Goal: Task Accomplishment & Management: Manage account settings

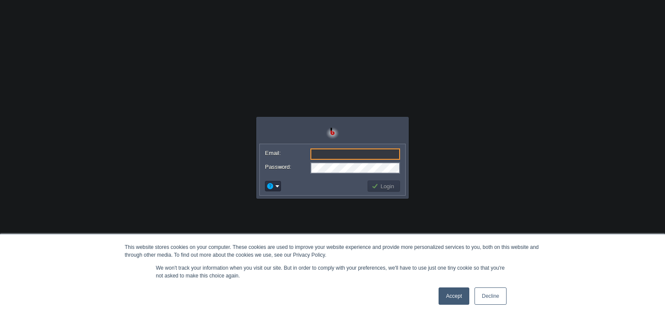
type input "PraveenT2"
click at [379, 186] on button "Login" at bounding box center [383, 186] width 25 height 8
click at [320, 181] on td at bounding box center [315, 186] width 103 height 14
click at [378, 189] on button "Login" at bounding box center [383, 186] width 25 height 8
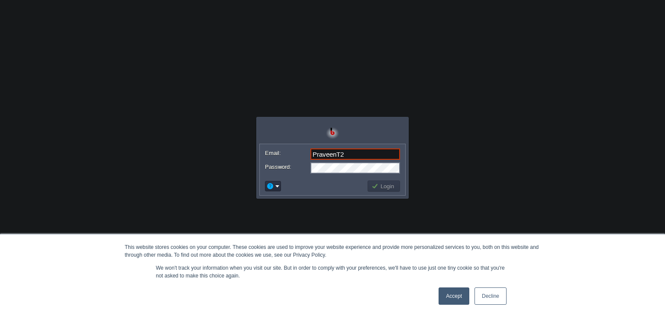
click at [378, 189] on button "Login" at bounding box center [383, 186] width 25 height 8
click at [281, 164] on label "Password:" at bounding box center [287, 166] width 45 height 9
click at [274, 184] on em at bounding box center [272, 186] width 13 height 8
click at [386, 185] on button "Login" at bounding box center [383, 186] width 25 height 8
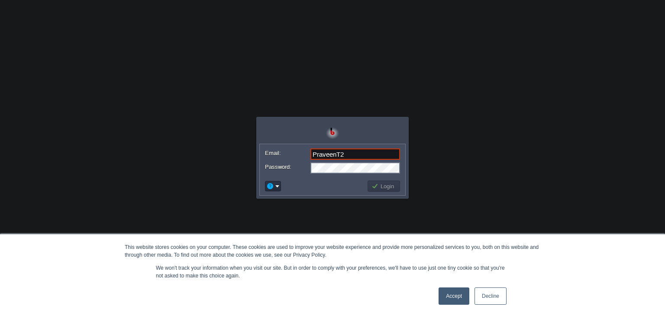
click at [386, 185] on button "Login" at bounding box center [383, 186] width 25 height 8
click at [332, 132] on img at bounding box center [332, 132] width 13 height 13
click at [384, 189] on button "Login" at bounding box center [383, 186] width 25 height 8
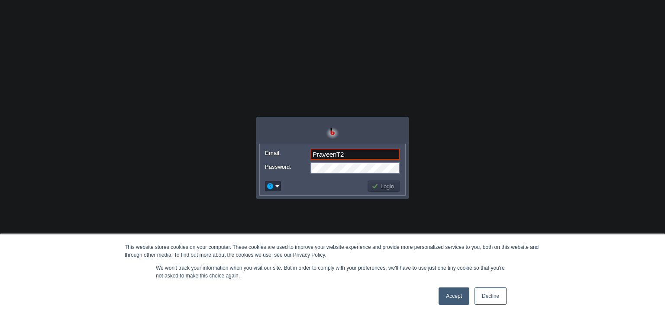
click at [384, 189] on button "Login" at bounding box center [383, 186] width 25 height 8
click at [374, 187] on button "Login" at bounding box center [383, 186] width 25 height 8
click at [370, 186] on td "Login" at bounding box center [384, 186] width 32 height 11
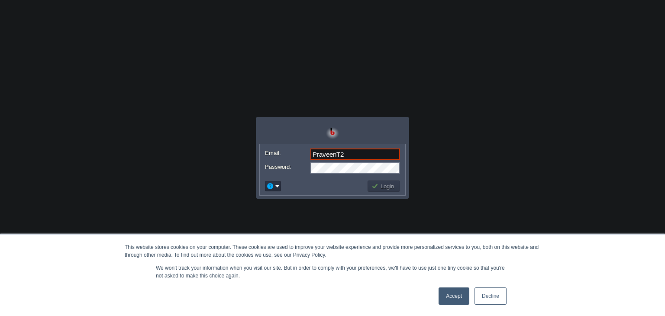
click at [370, 186] on td "Login" at bounding box center [384, 186] width 32 height 11
drag, startPoint x: 370, startPoint y: 186, endPoint x: 391, endPoint y: 180, distance: 21.6
click at [391, 180] on td "Login" at bounding box center [383, 186] width 35 height 14
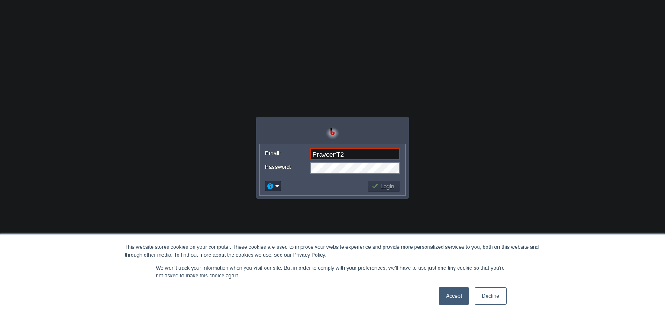
click at [391, 180] on td "Login" at bounding box center [383, 186] width 35 height 14
click at [346, 183] on td at bounding box center [315, 186] width 103 height 14
